Goal: Transaction & Acquisition: Book appointment/travel/reservation

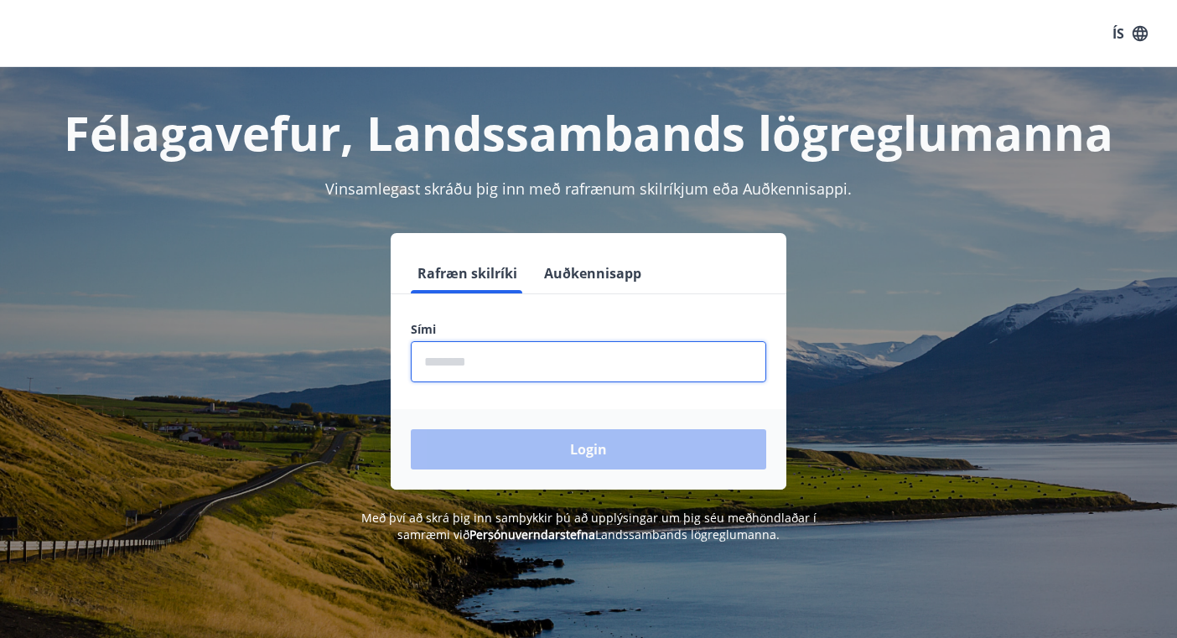
click at [508, 366] on input "phone" at bounding box center [588, 361] width 355 height 41
type input "********"
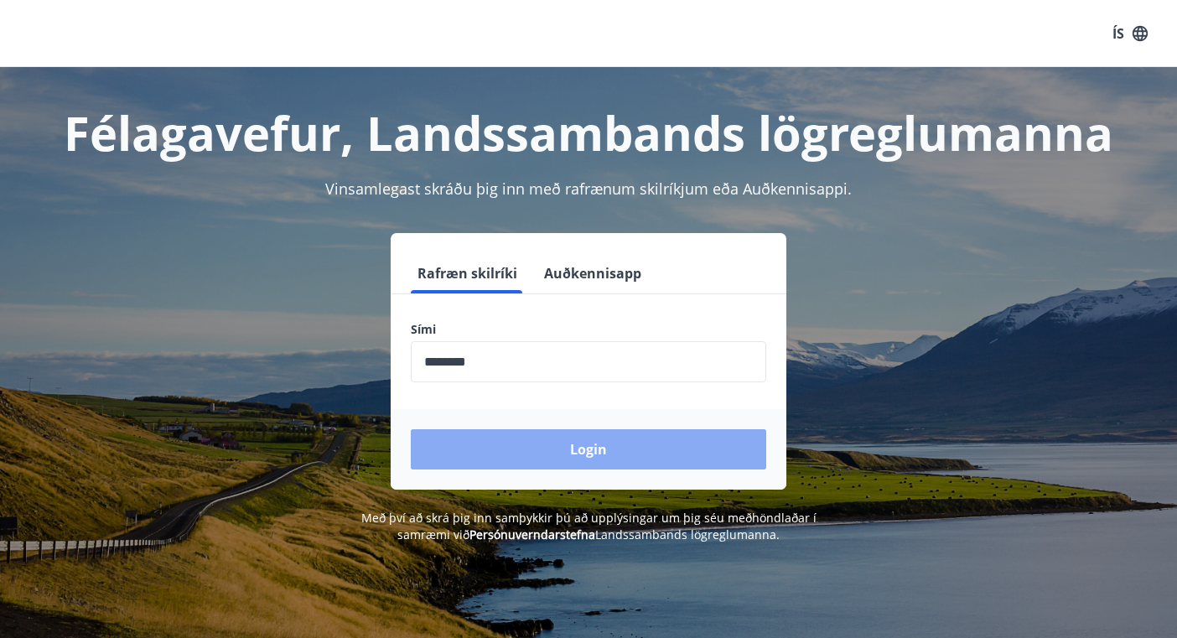
click at [518, 444] on button "Login" at bounding box center [588, 449] width 355 height 40
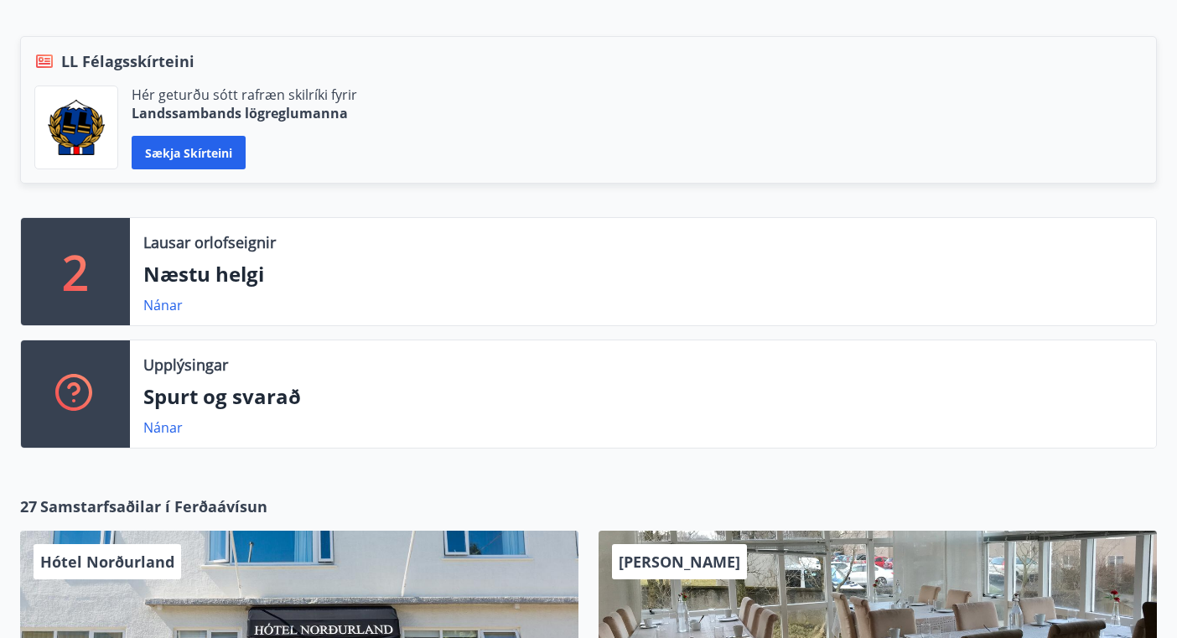
scroll to position [369, 0]
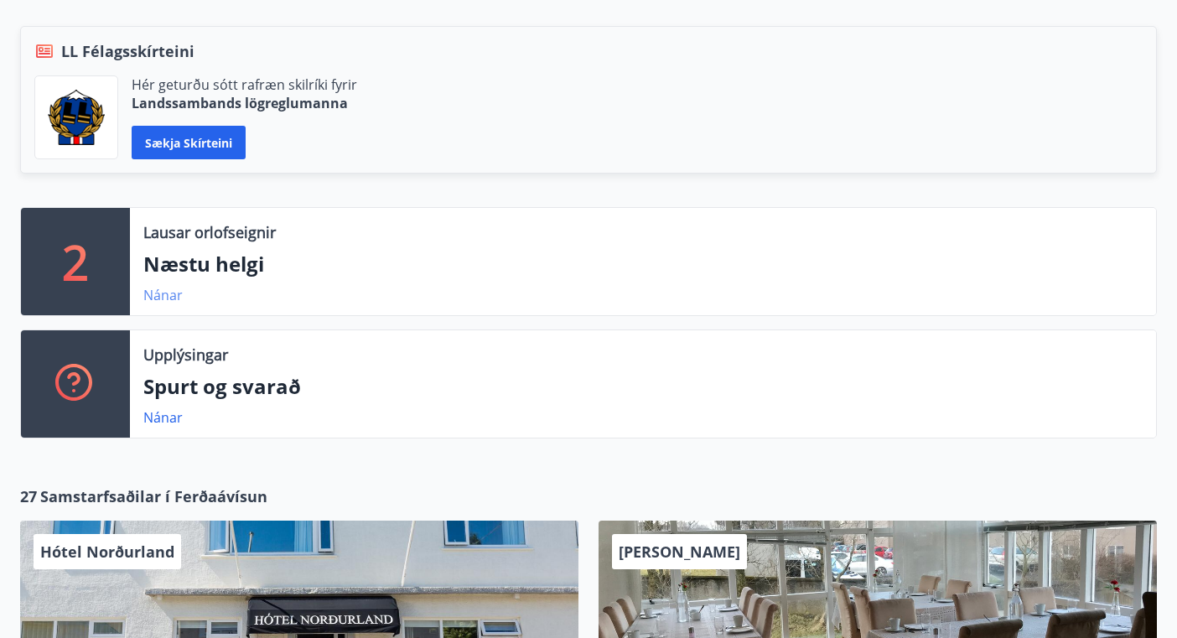
click at [161, 294] on link "Nánar" at bounding box center [162, 295] width 39 height 18
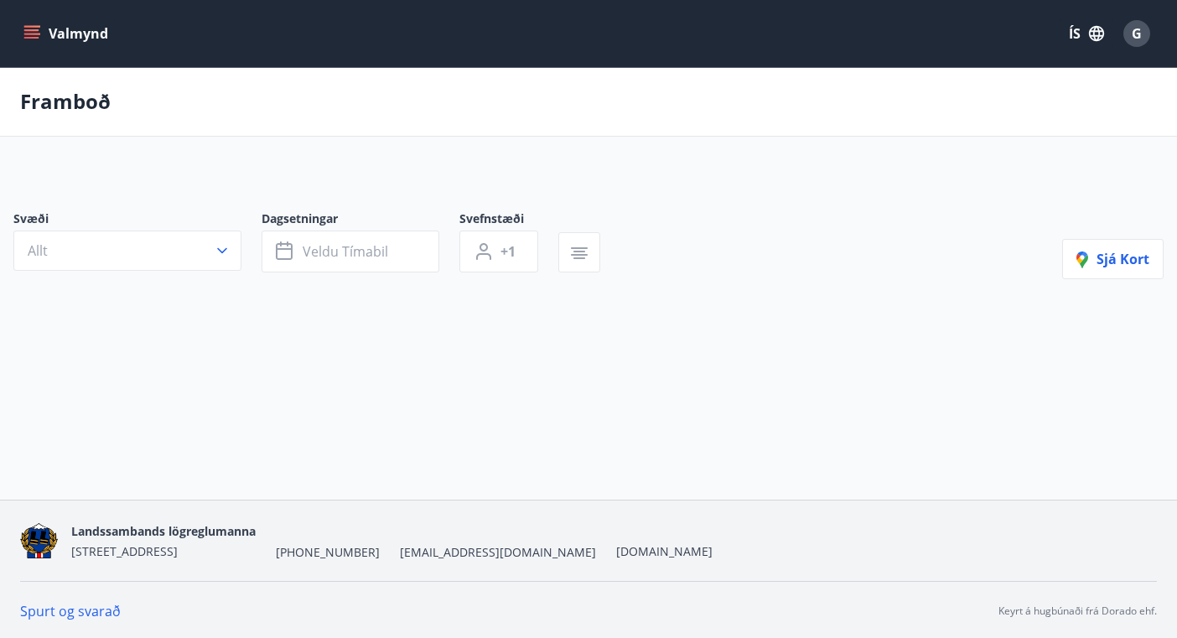
type input "*"
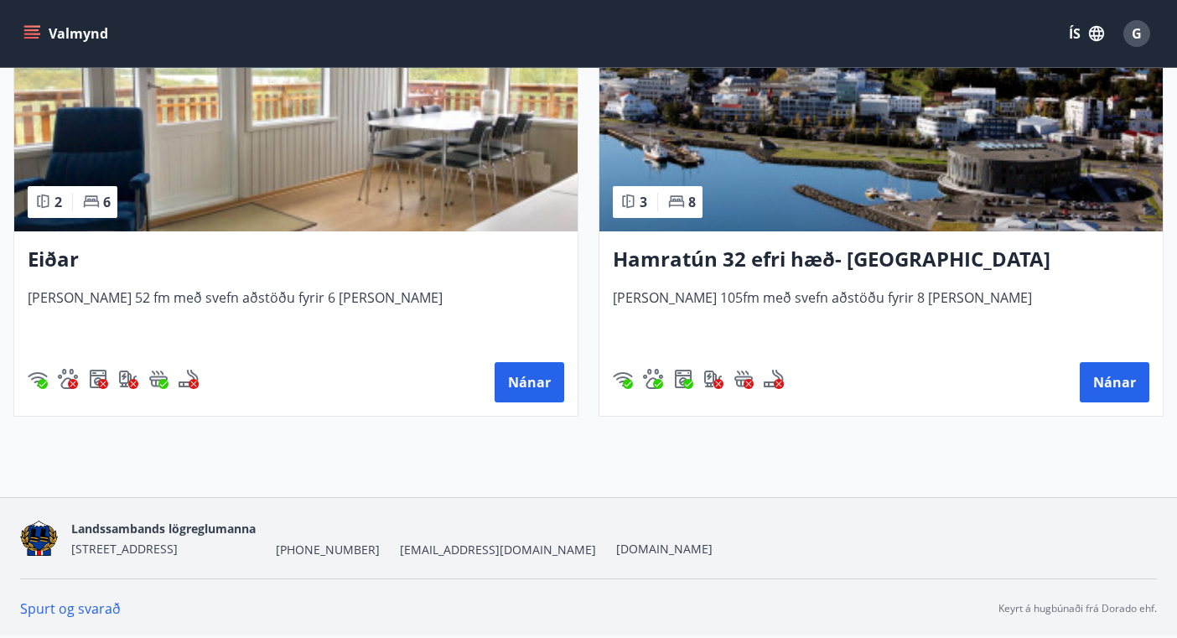
scroll to position [36, 0]
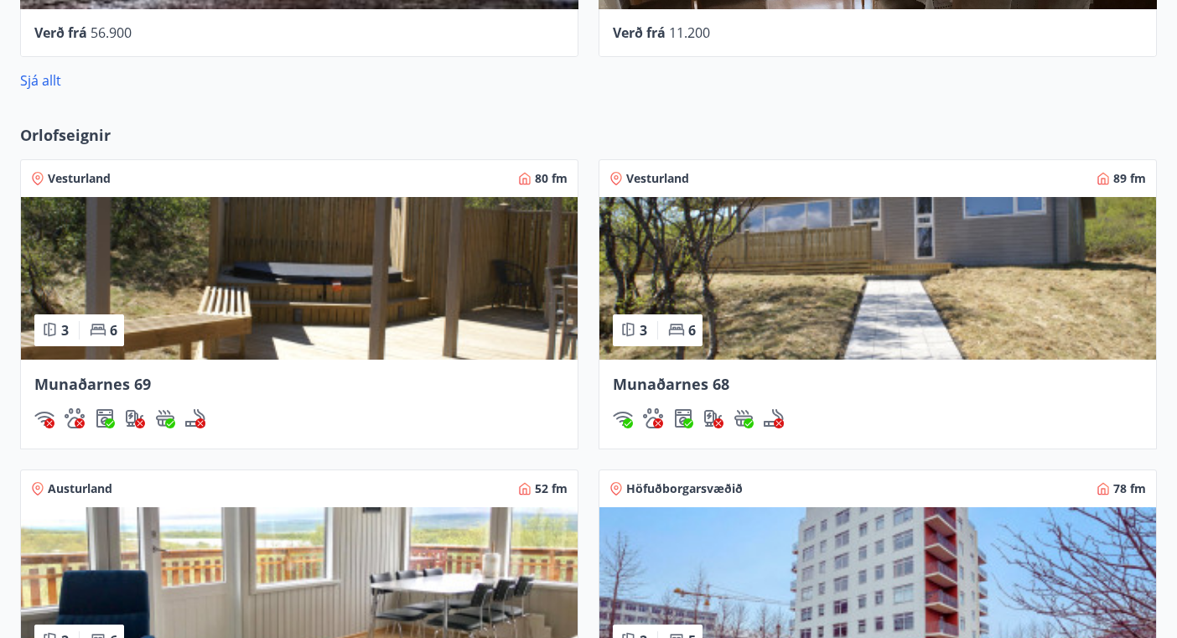
scroll to position [1275, 0]
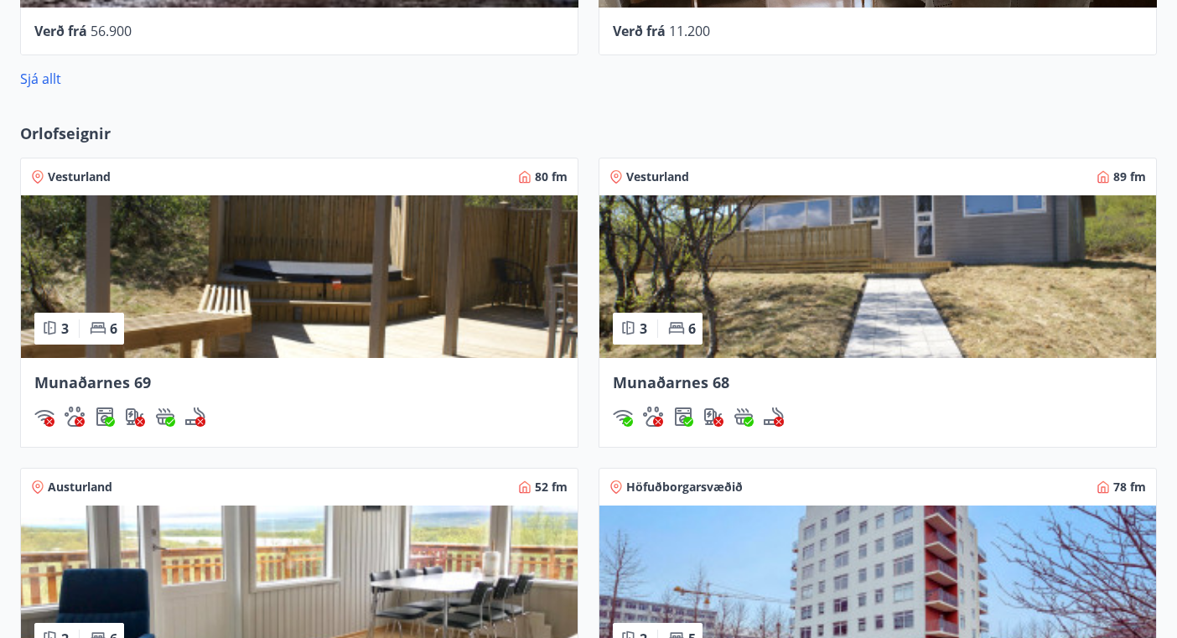
click at [381, 308] on img at bounding box center [299, 276] width 557 height 163
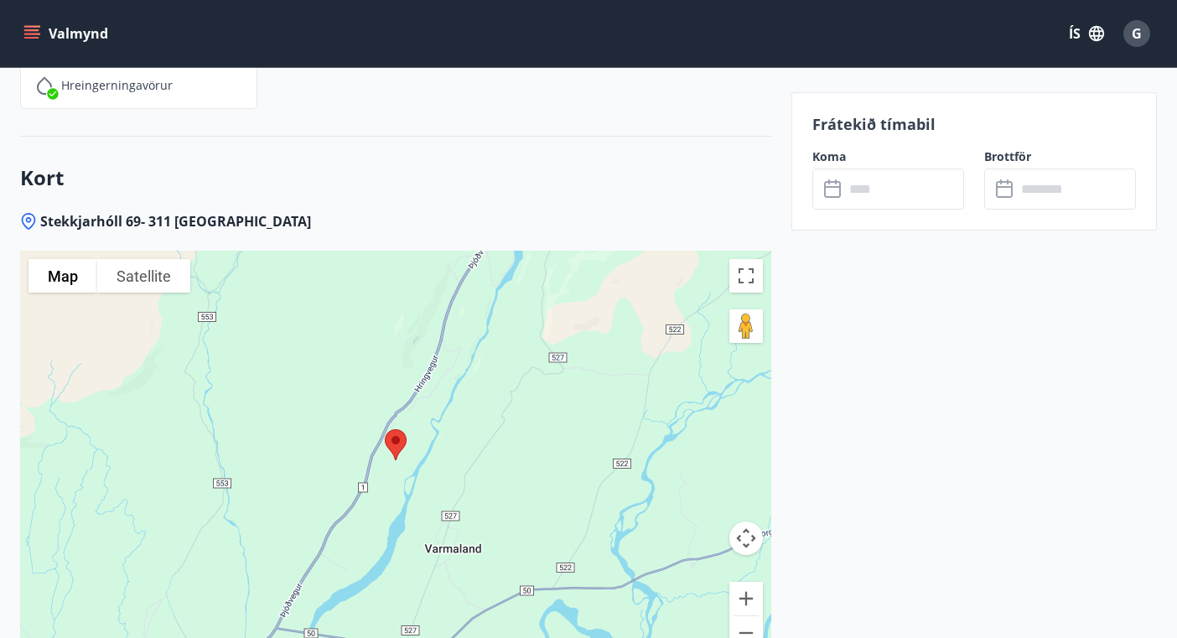
scroll to position [2843, 0]
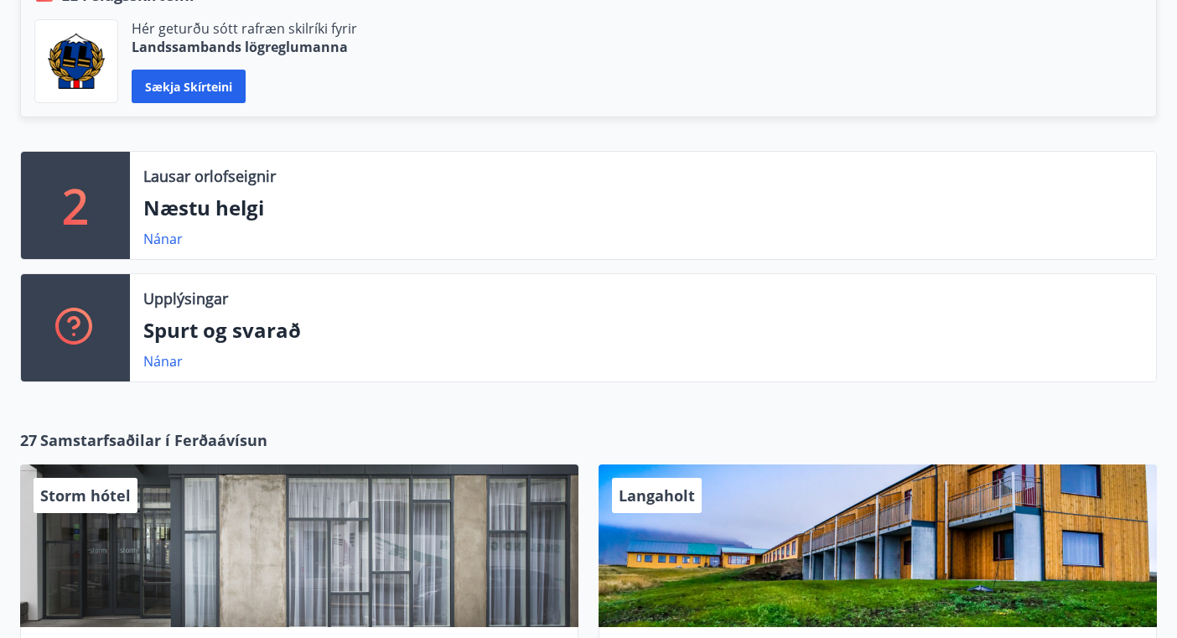
scroll to position [470, 0]
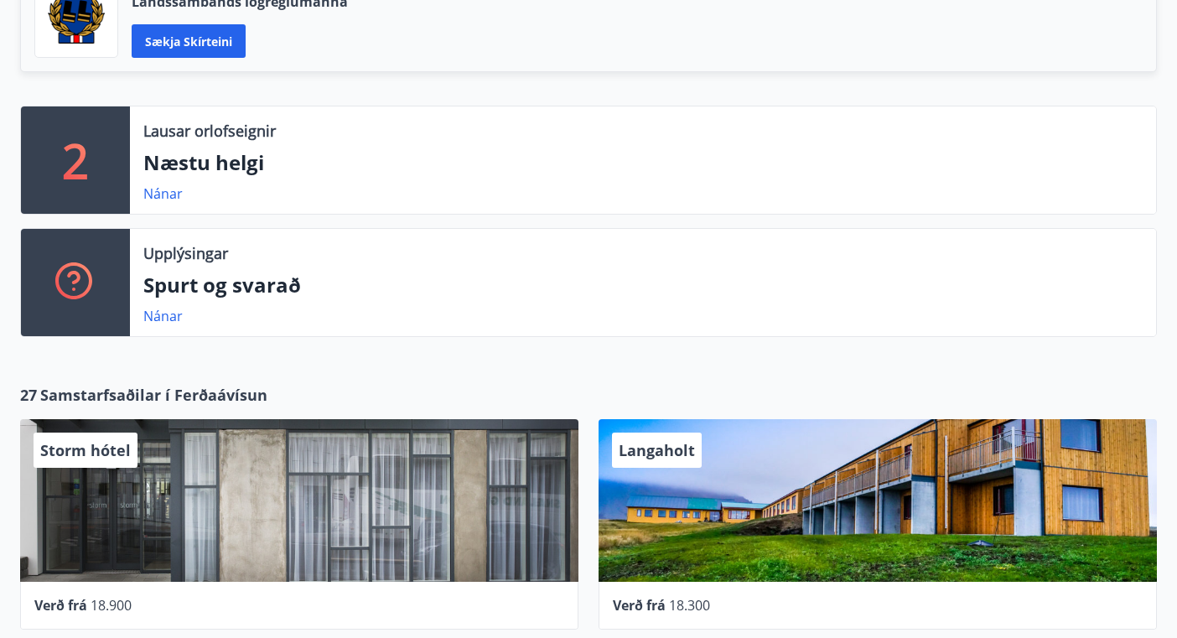
click at [1173, 215] on div "2 Lausar orlofseignir Næstu helgi Nánar Upplýsingar Spurt og svarað Nánar LL Fé…" at bounding box center [588, 138] width 1177 height 426
drag, startPoint x: 1173, startPoint y: 215, endPoint x: 1182, endPoint y: 253, distance: 39.5
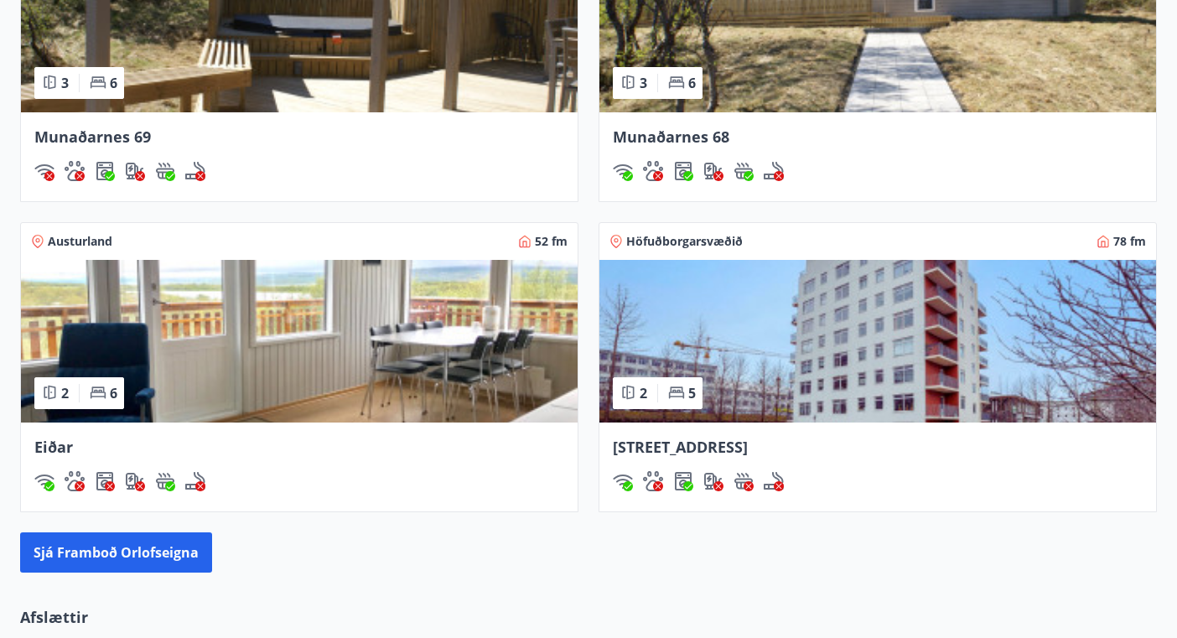
scroll to position [1517, 0]
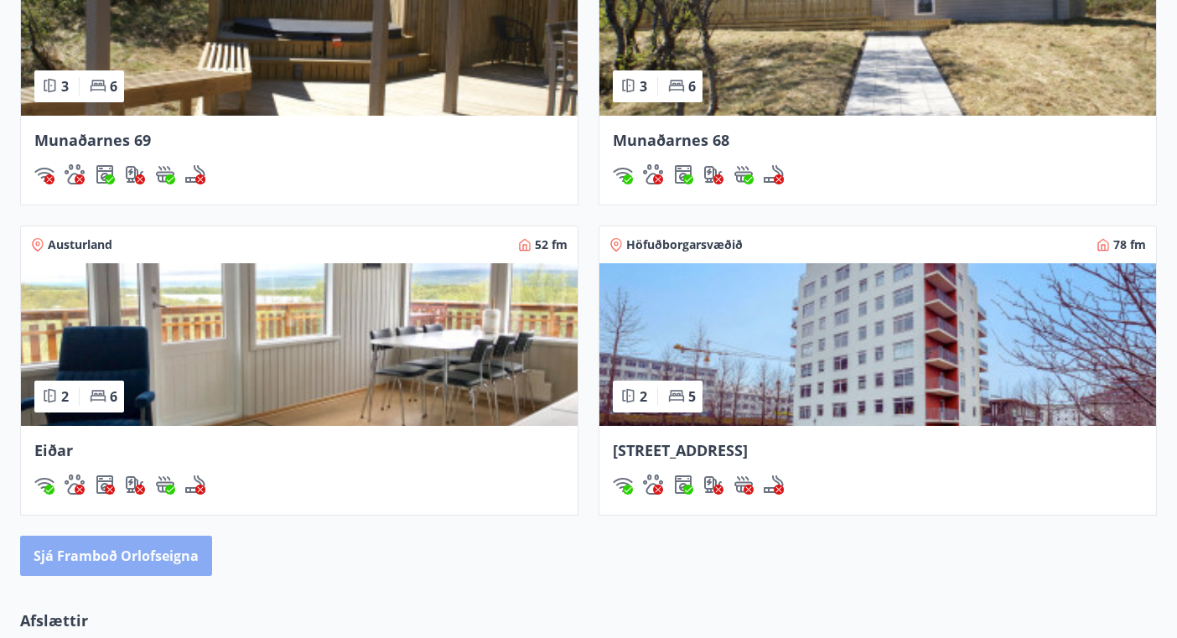
click at [144, 546] on button "Sjá framboð orlofseigna" at bounding box center [116, 556] width 192 height 40
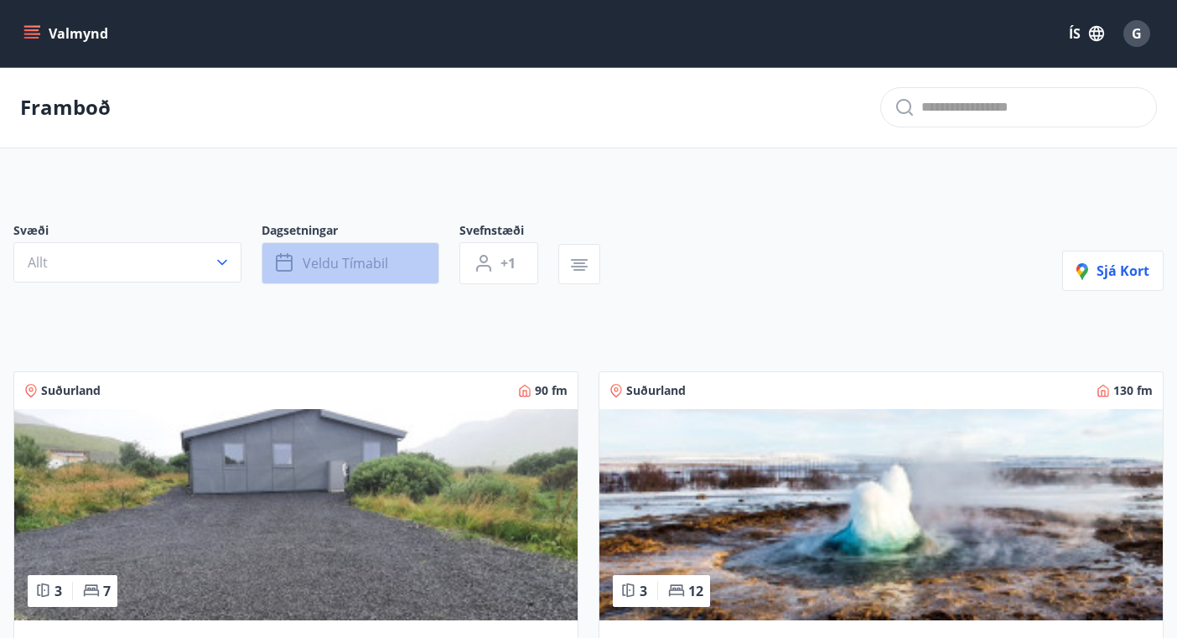
click at [372, 264] on span "Veldu tímabil" at bounding box center [345, 263] width 85 height 18
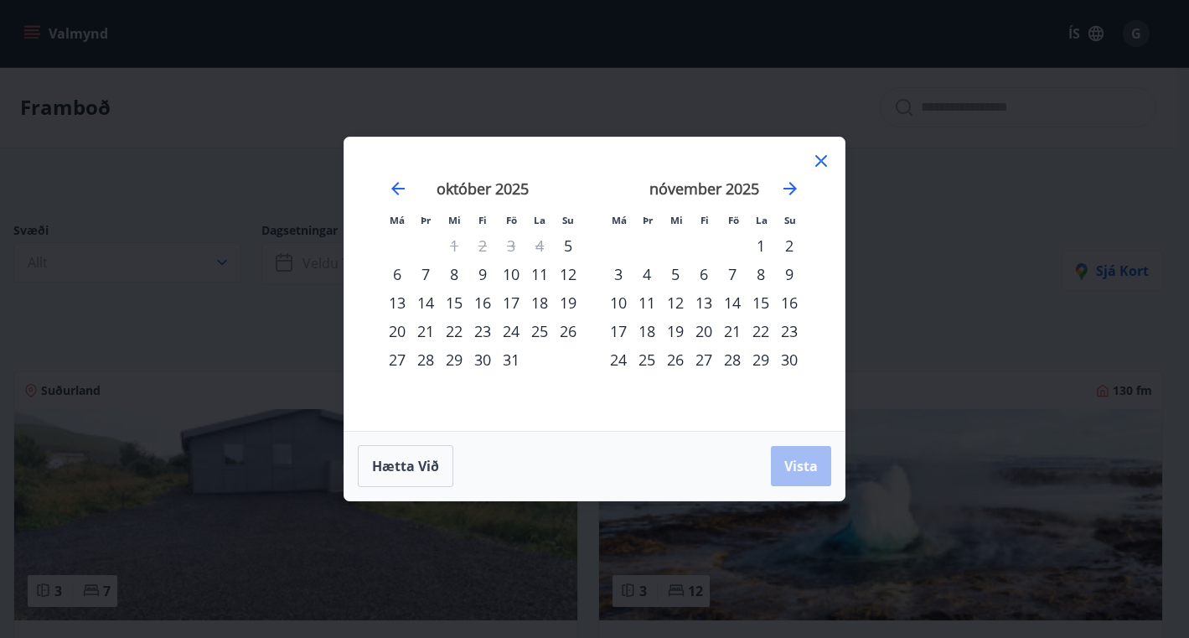
click at [822, 158] on icon at bounding box center [821, 161] width 20 height 20
